Goal: Find specific page/section: Find specific page/section

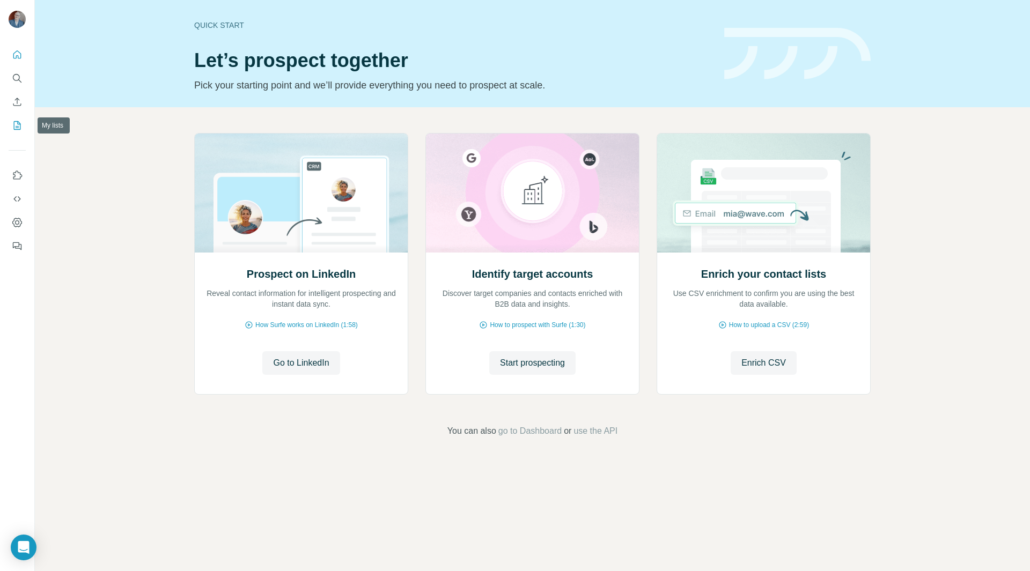
click at [20, 124] on icon "My lists" at bounding box center [18, 124] width 5 height 7
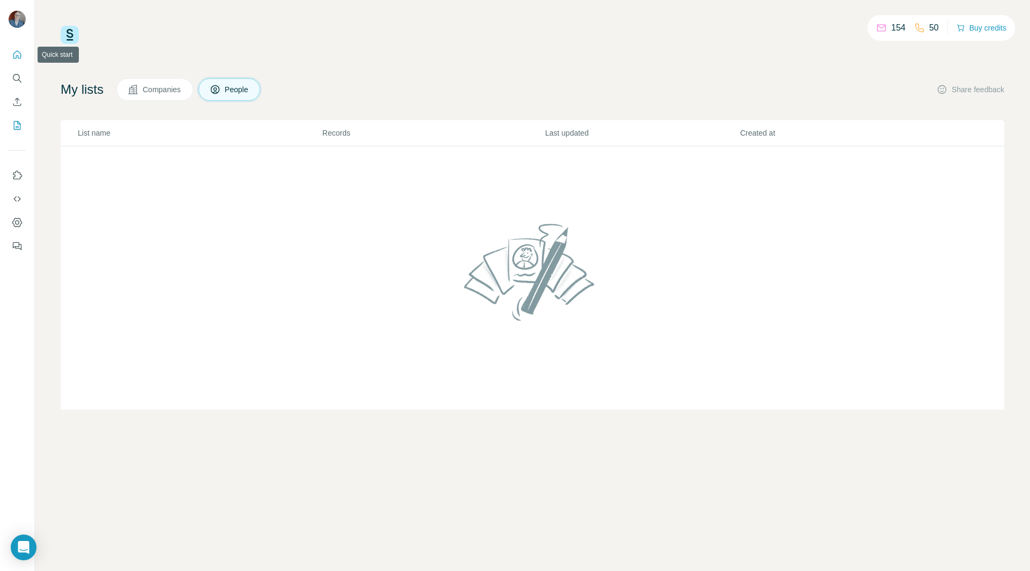
click at [19, 50] on icon "Quick start" at bounding box center [17, 54] width 11 height 11
